Goal: Task Accomplishment & Management: Manage account settings

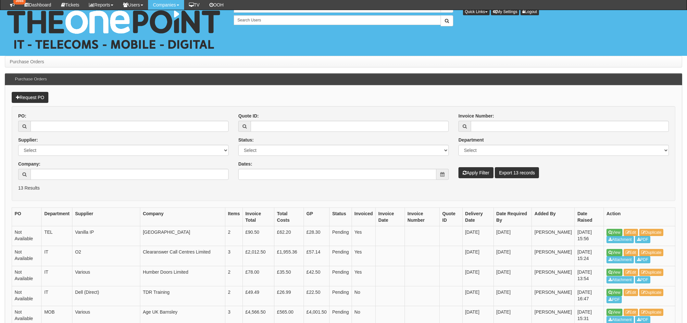
scroll to position [210, 0]
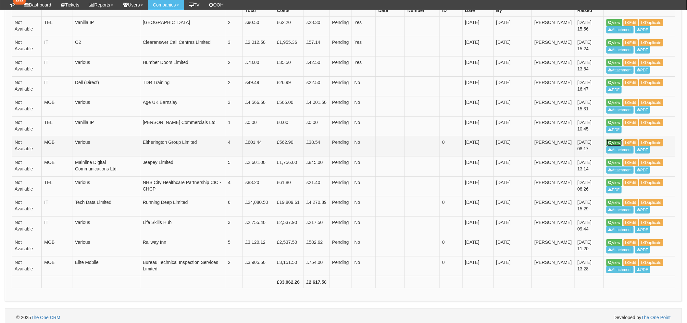
click at [613, 141] on link "View" at bounding box center [615, 142] width 16 height 7
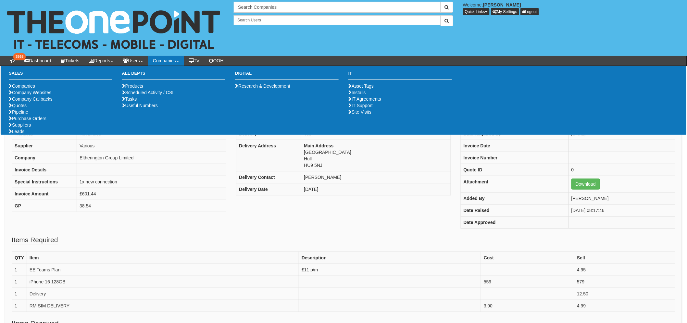
click at [284, 210] on div "PO Number Not Available Ticket ID Not Linked Supplier Various Company Elthering…" at bounding box center [344, 176] width 674 height 120
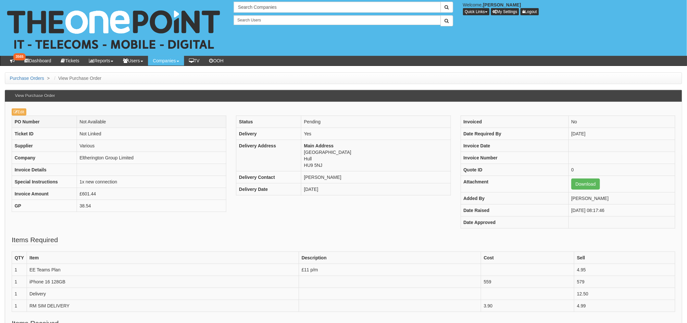
click at [21, 116] on th "PO Number" at bounding box center [44, 122] width 65 height 12
click at [21, 110] on link "Edit" at bounding box center [19, 111] width 15 height 7
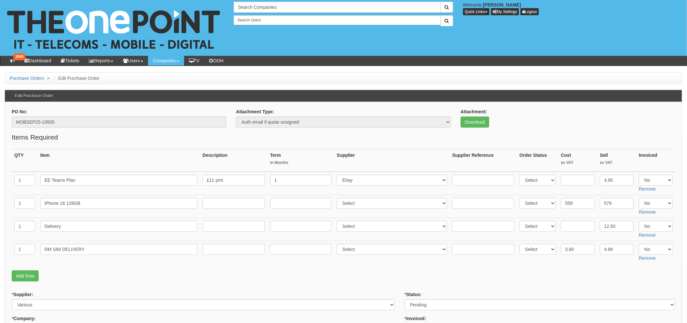
click at [21, 110] on label "PO No:" at bounding box center [19, 111] width 15 height 6
click at [21, 117] on input "MOBSEP25-19505" at bounding box center [119, 122] width 215 height 11
